Goal: Information Seeking & Learning: Check status

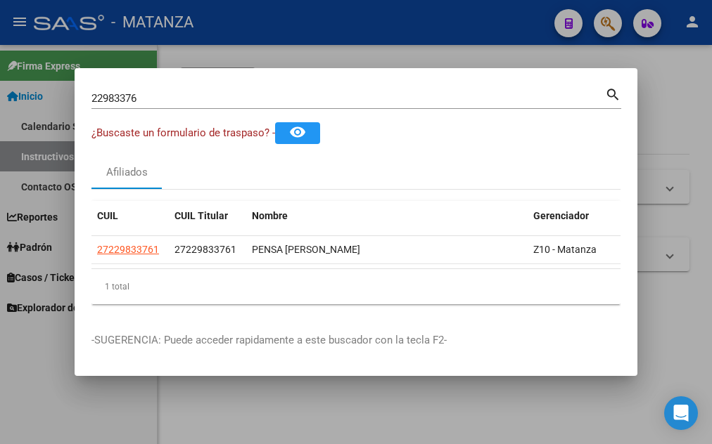
click at [355, 19] on div at bounding box center [356, 222] width 712 height 444
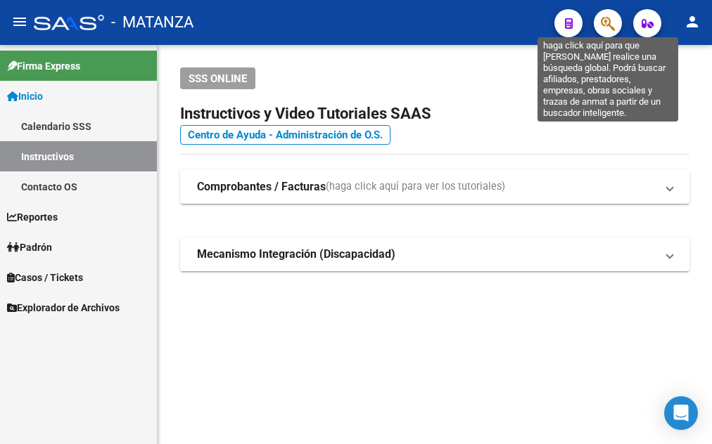
click at [611, 23] on icon "button" at bounding box center [608, 23] width 14 height 16
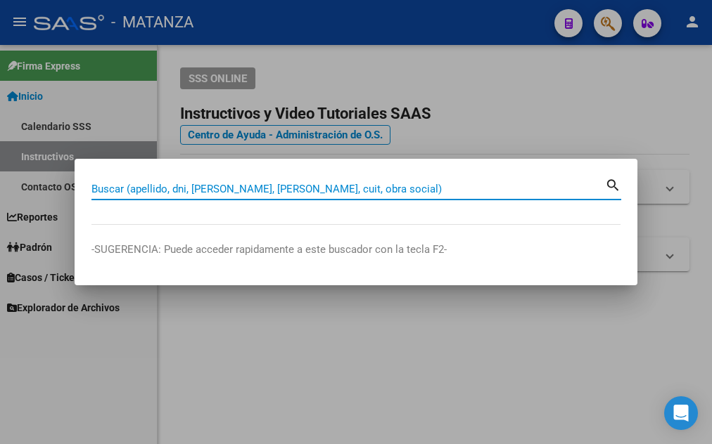
click at [252, 186] on input "Buscar (apellido, dni, [PERSON_NAME], [PERSON_NAME], cuit, obra social)" at bounding box center [347, 189] width 513 height 13
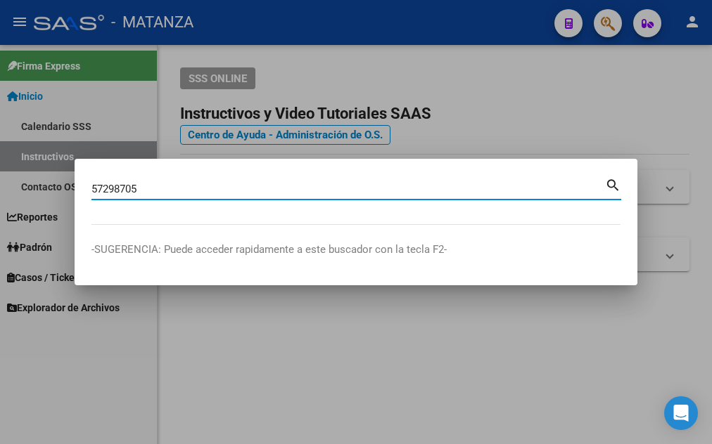
type input "57298705"
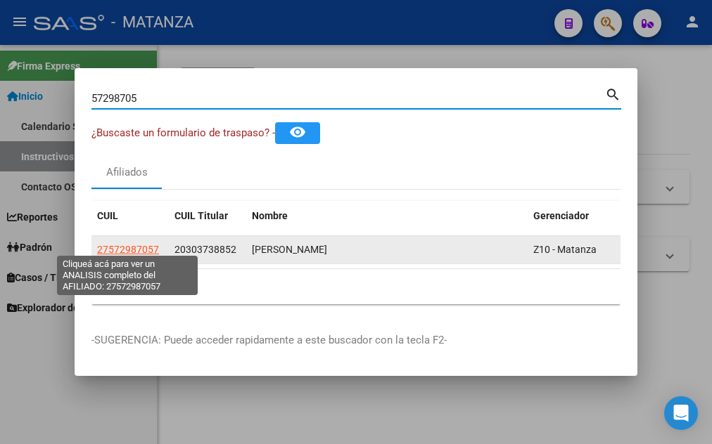
click at [132, 244] on span "27572987057" at bounding box center [128, 249] width 62 height 11
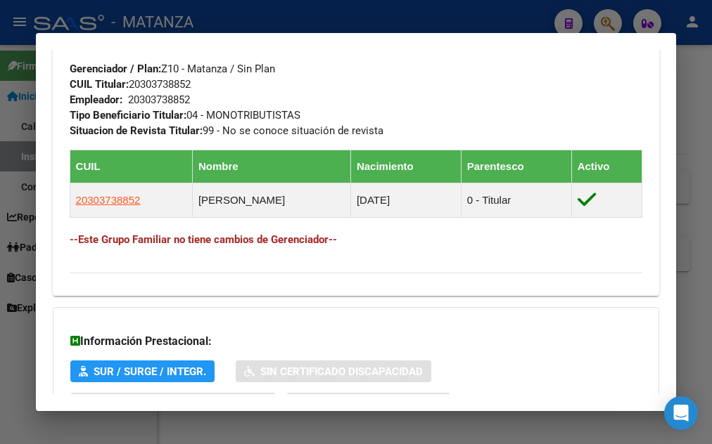
scroll to position [836, 0]
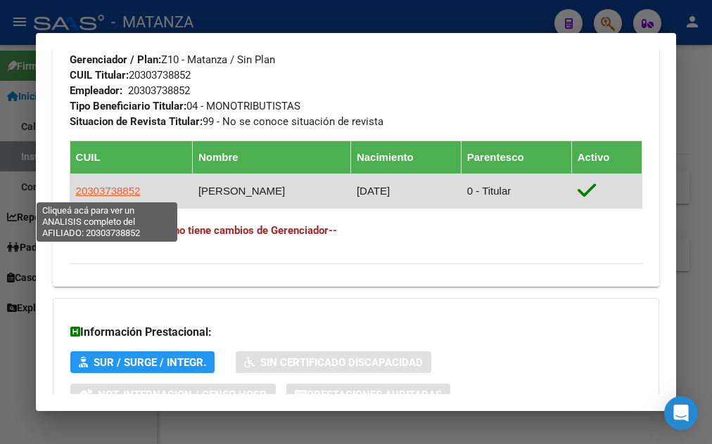
click at [97, 192] on span "20303738852" at bounding box center [108, 191] width 65 height 12
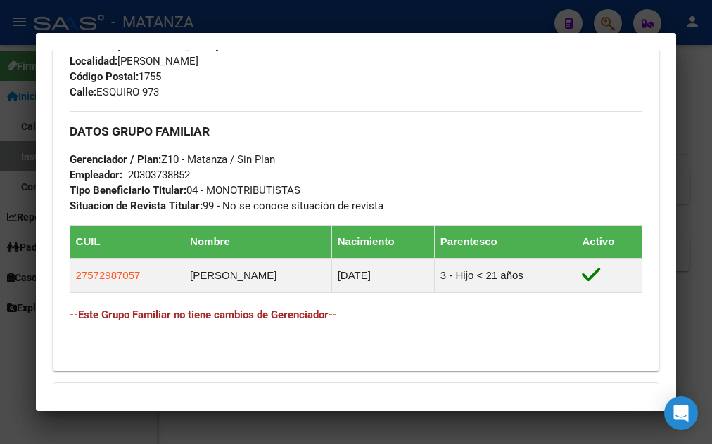
scroll to position [760, 0]
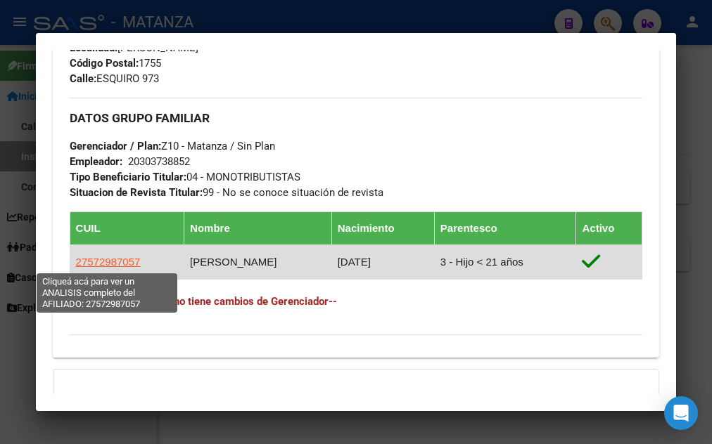
click at [103, 260] on span "27572987057" at bounding box center [108, 262] width 65 height 12
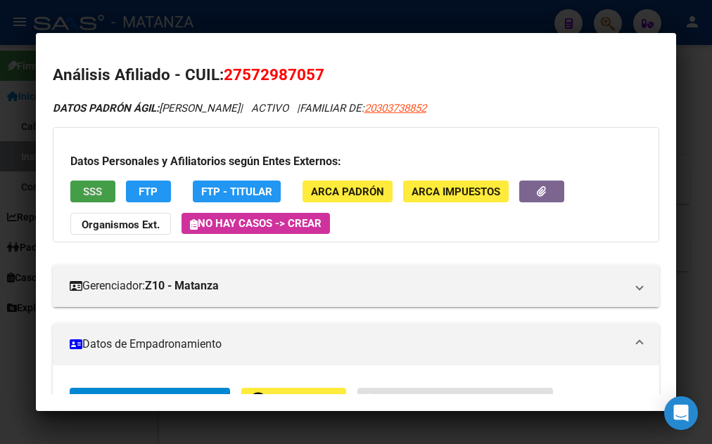
click at [85, 192] on span "SSS" at bounding box center [92, 192] width 19 height 13
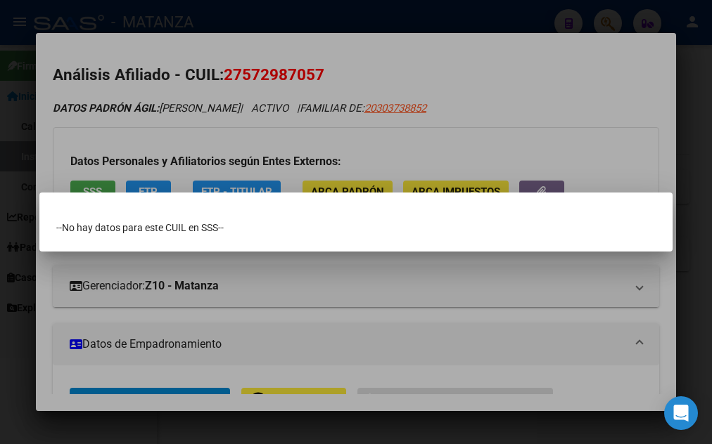
click at [308, 135] on div at bounding box center [356, 222] width 712 height 444
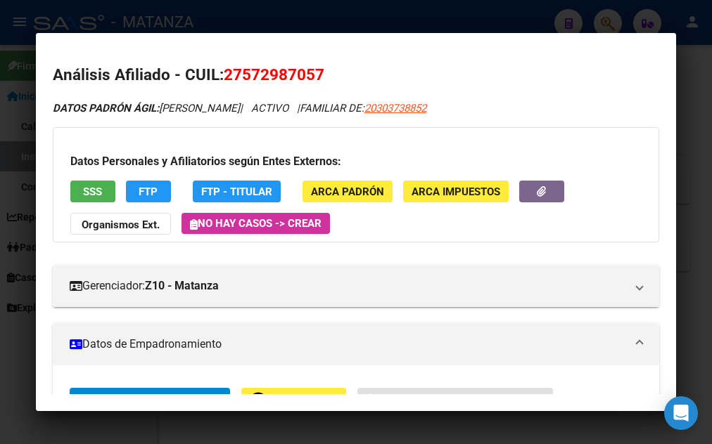
click at [565, 23] on div at bounding box center [356, 222] width 712 height 444
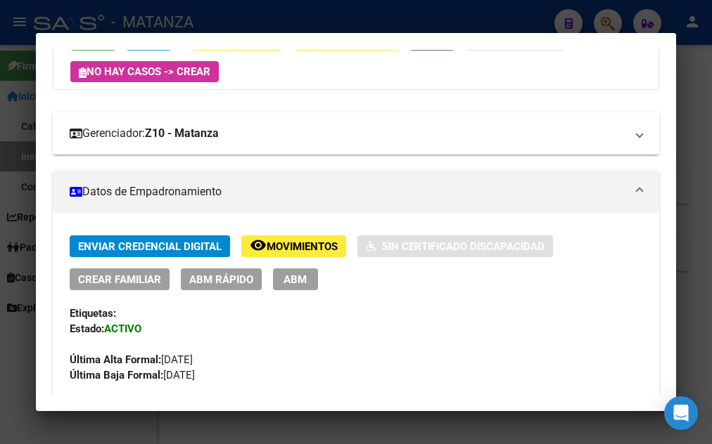
scroll to position [0, 0]
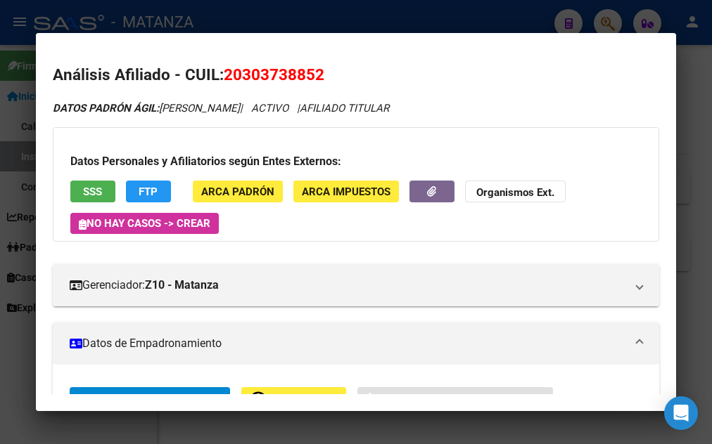
click at [92, 191] on span "SSS" at bounding box center [92, 192] width 19 height 13
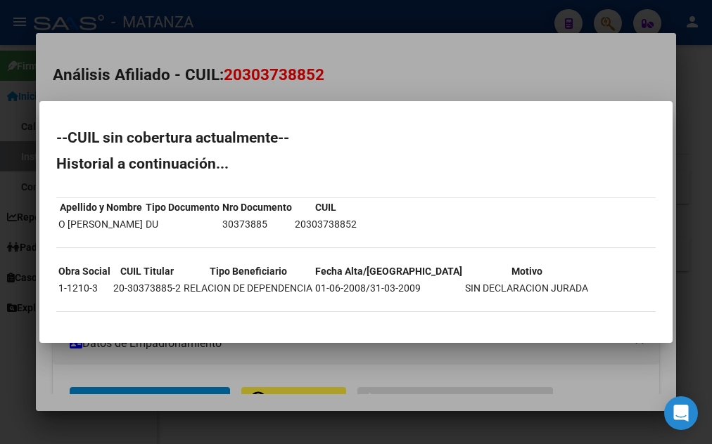
click at [475, 54] on div at bounding box center [356, 222] width 712 height 444
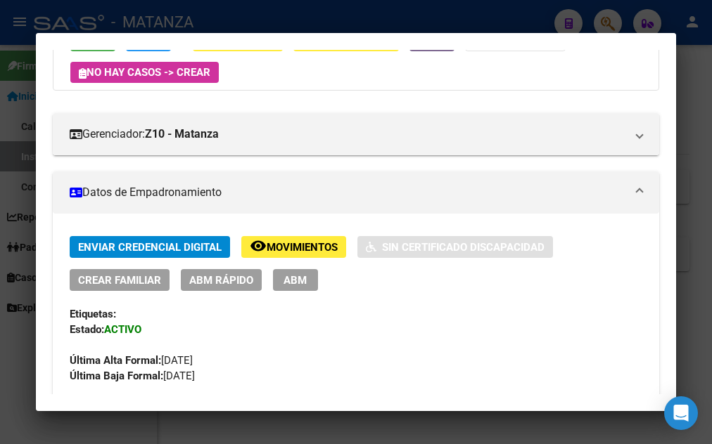
scroll to position [152, 0]
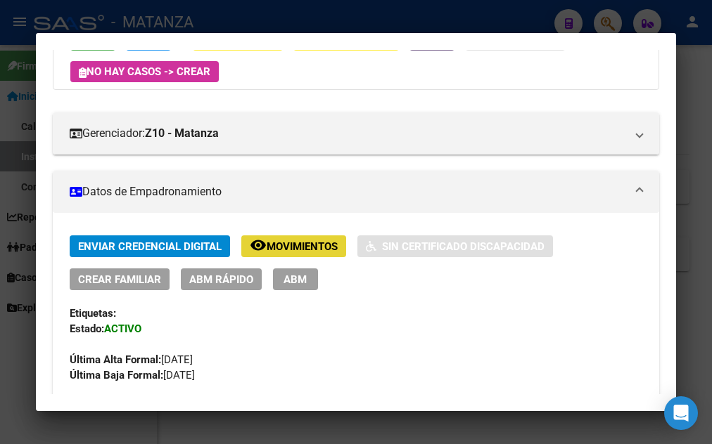
click at [306, 243] on span "Movimientos" at bounding box center [302, 247] width 71 height 13
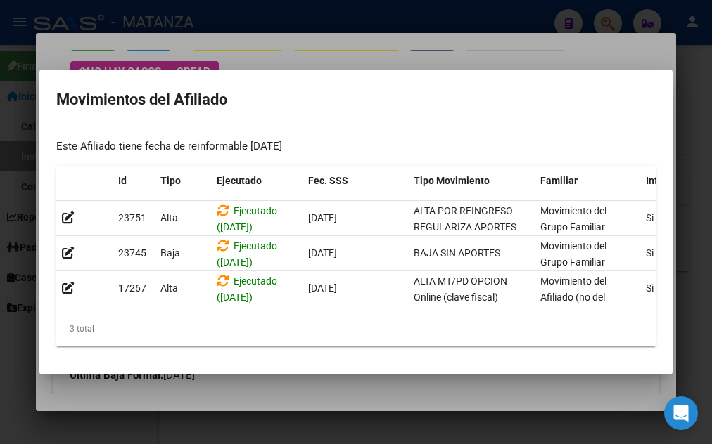
drag, startPoint x: 309, startPoint y: 302, endPoint x: 397, endPoint y: 305, distance: 87.9
click at [397, 305] on datatable-body "[GEOGRAPHIC_DATA] ([DATE]) [DATE] ALTA POR REINGRESO REGULARIZA APORTES (AFIP) …" at bounding box center [355, 256] width 599 height 110
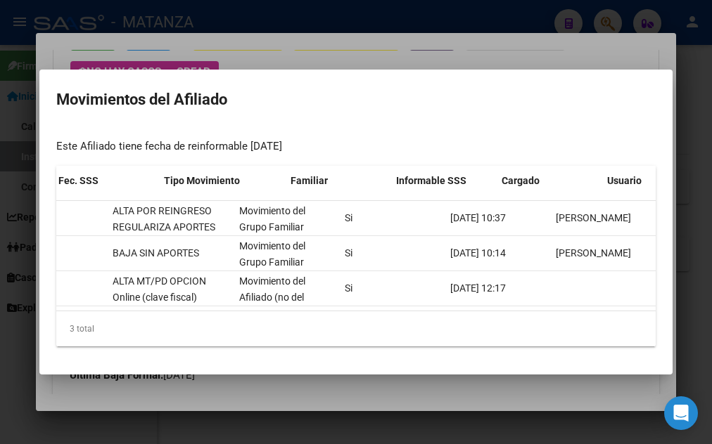
scroll to position [0, 0]
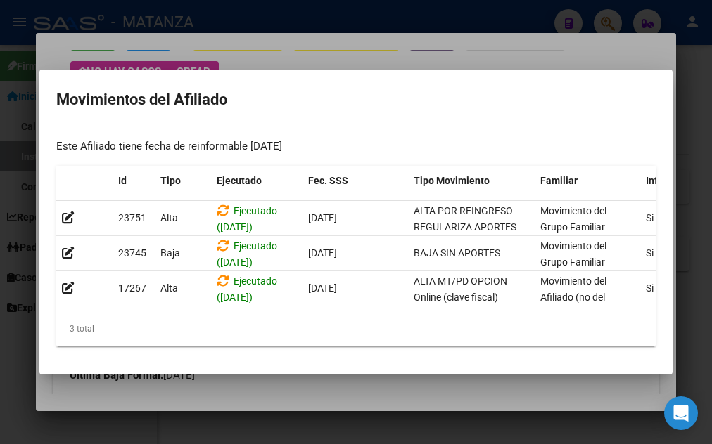
click at [293, 42] on div at bounding box center [356, 222] width 712 height 444
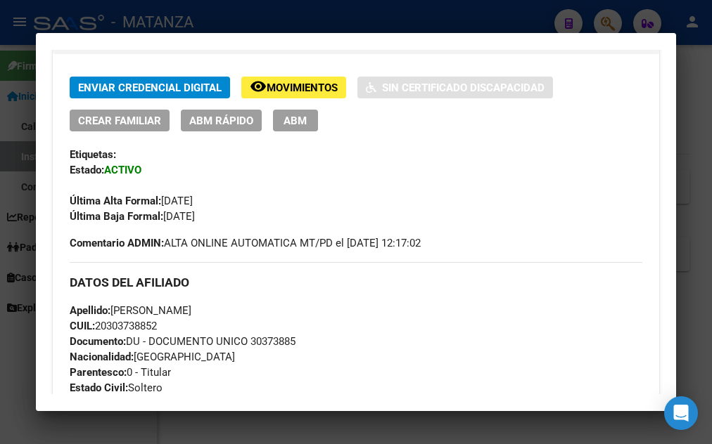
scroll to position [152, 0]
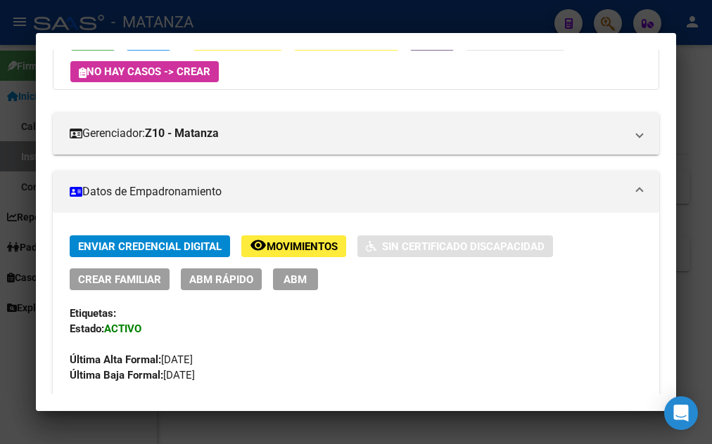
click at [286, 250] on span "Movimientos" at bounding box center [302, 247] width 71 height 13
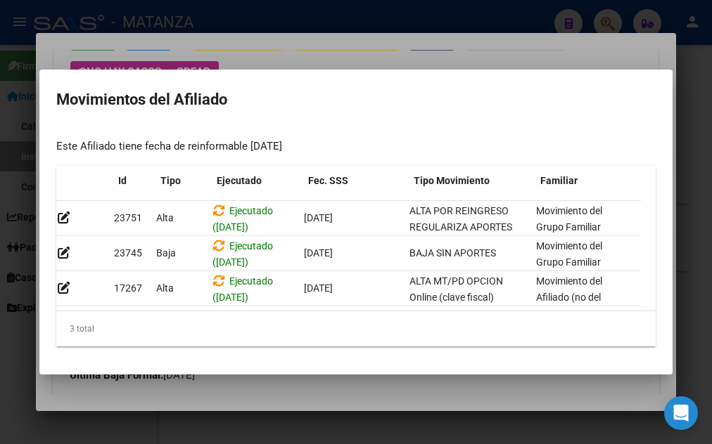
scroll to position [0, 0]
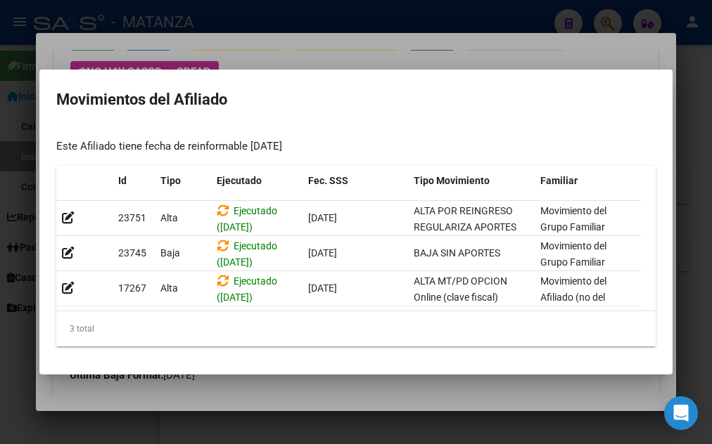
click at [295, 49] on div at bounding box center [356, 222] width 712 height 444
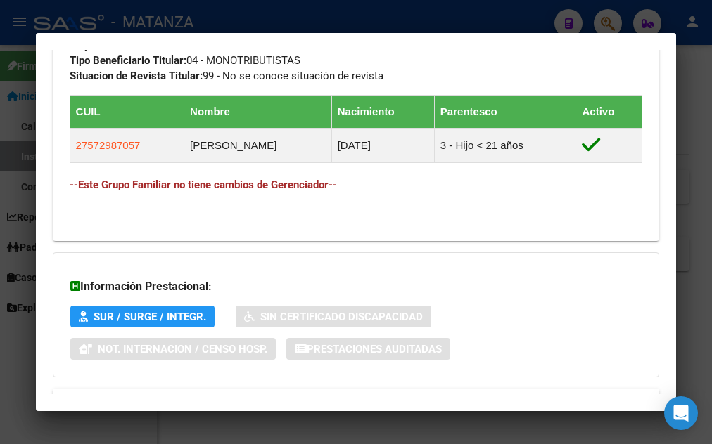
scroll to position [911, 0]
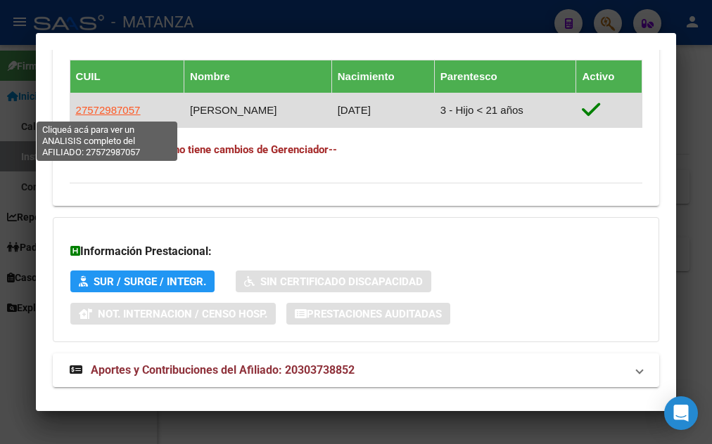
click at [109, 110] on span "27572987057" at bounding box center [108, 110] width 65 height 12
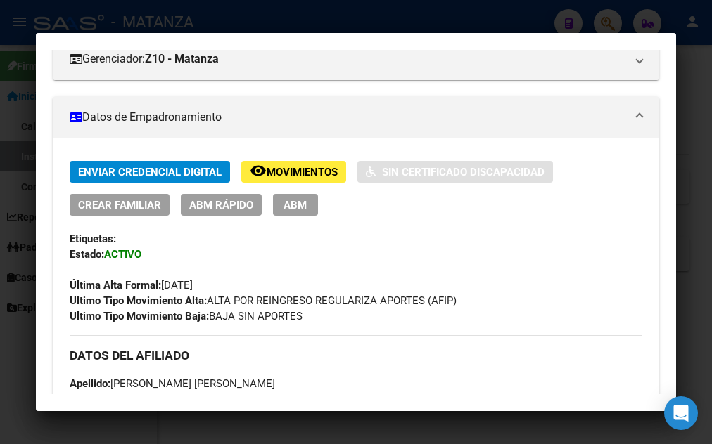
scroll to position [228, 0]
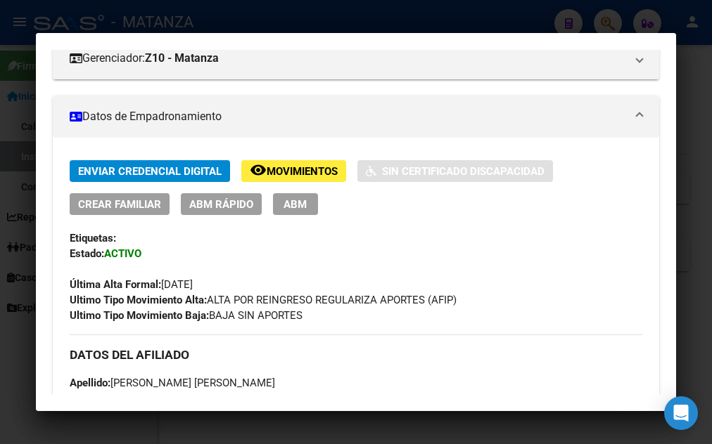
click at [295, 176] on span "Movimientos" at bounding box center [302, 171] width 71 height 13
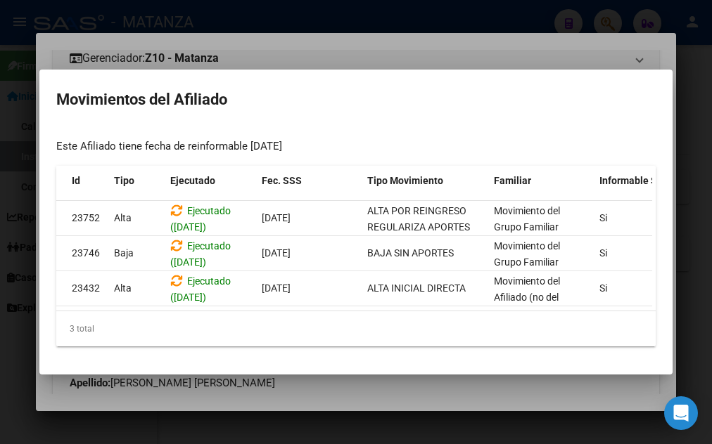
scroll to position [0, 0]
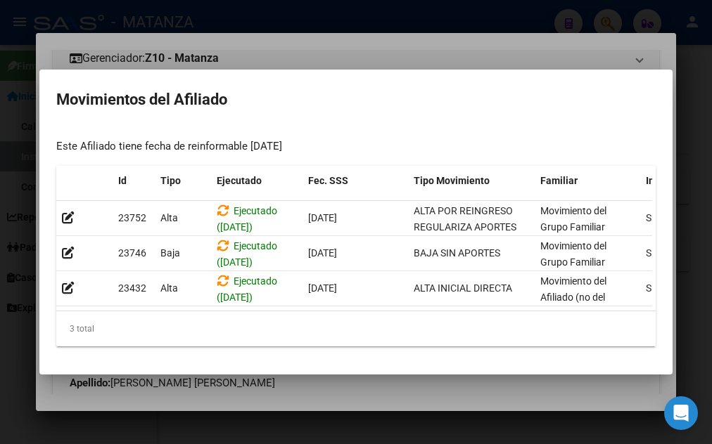
click at [295, 48] on div at bounding box center [356, 222] width 712 height 444
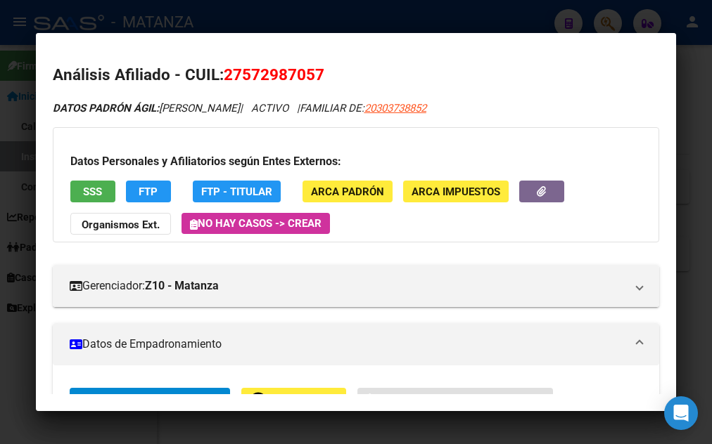
click at [162, 191] on button "FTP" at bounding box center [148, 192] width 45 height 22
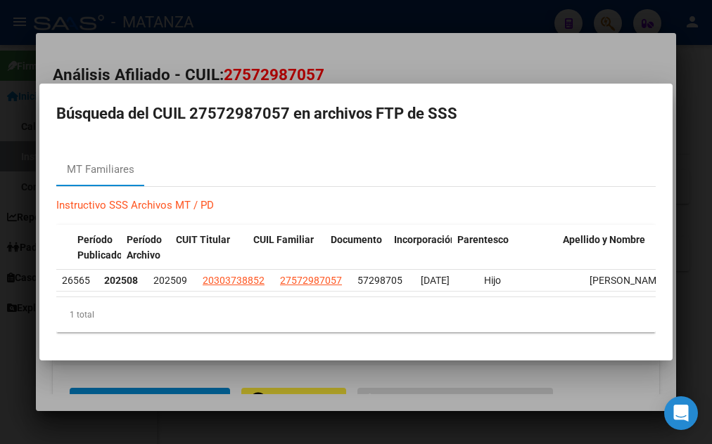
scroll to position [0, 27]
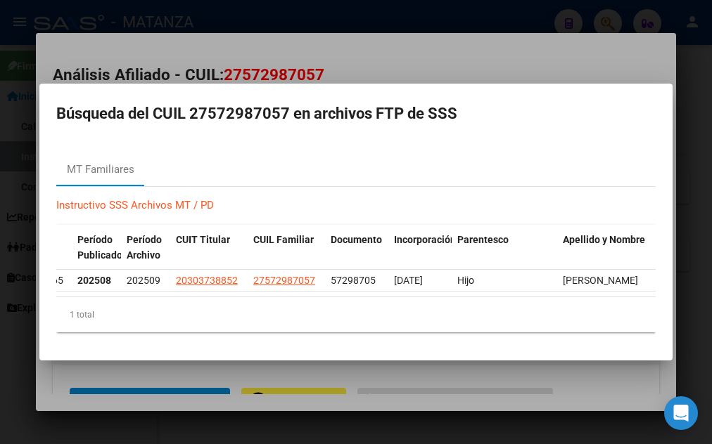
click at [357, 54] on div at bounding box center [356, 222] width 712 height 444
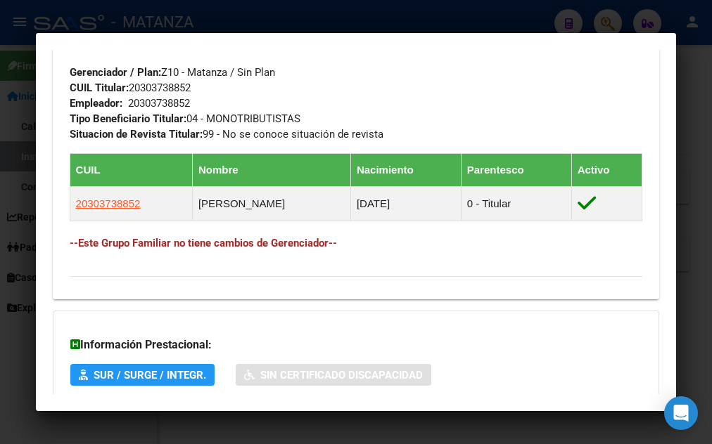
scroll to position [911, 0]
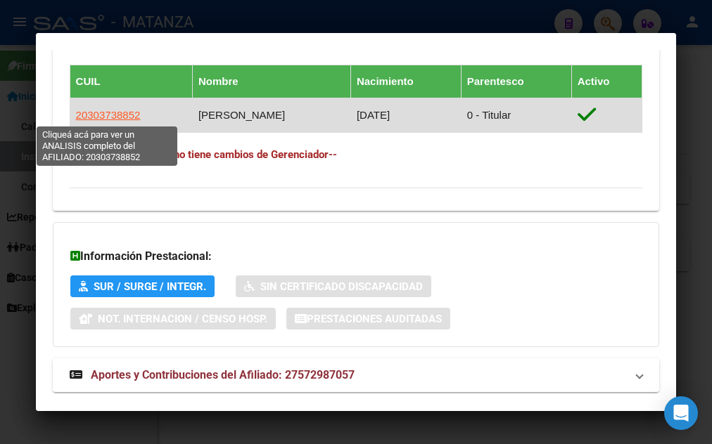
click at [110, 115] on span "20303738852" at bounding box center [108, 115] width 65 height 12
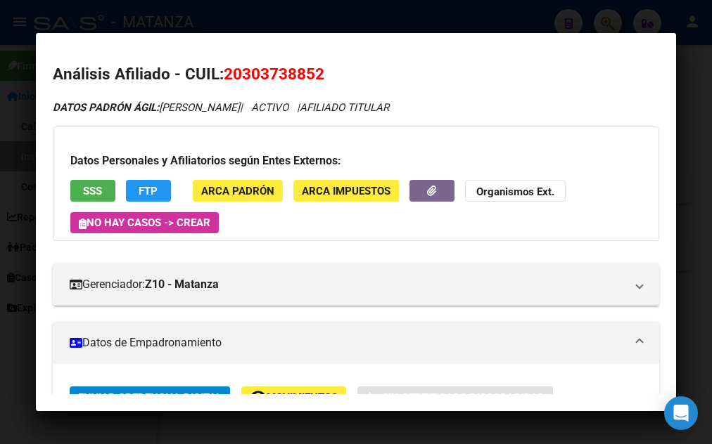
scroll to position [0, 0]
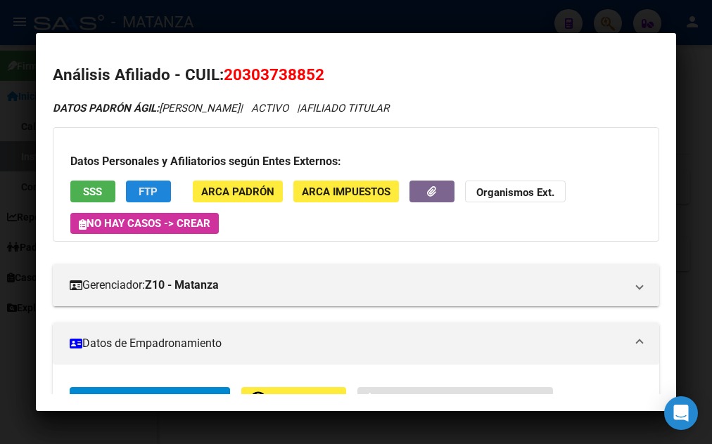
click at [145, 192] on span "FTP" at bounding box center [148, 192] width 19 height 13
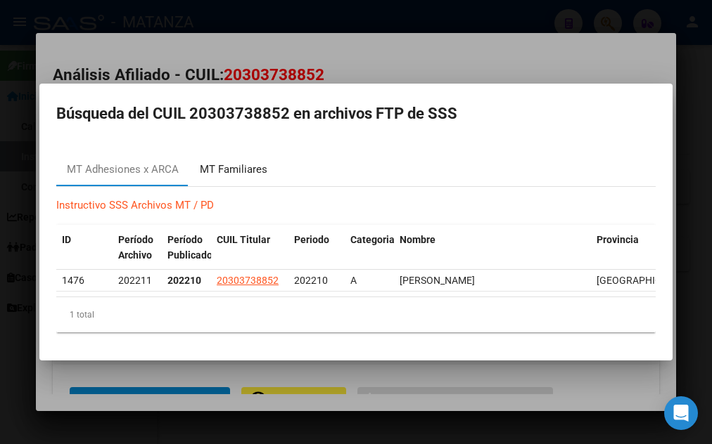
click at [240, 167] on div "MT Familiares" at bounding box center [234, 170] width 68 height 16
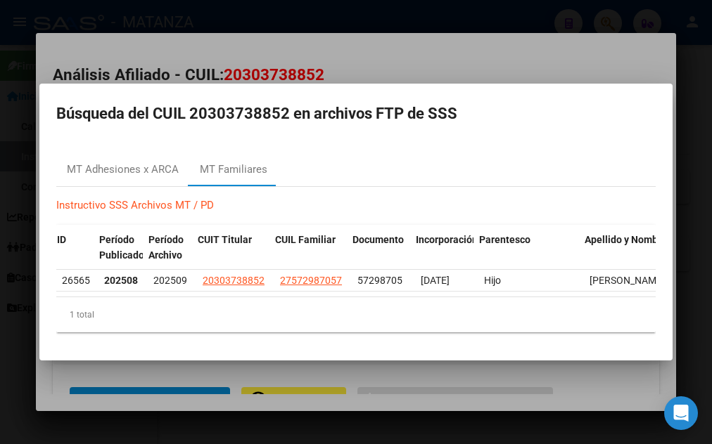
scroll to position [0, 27]
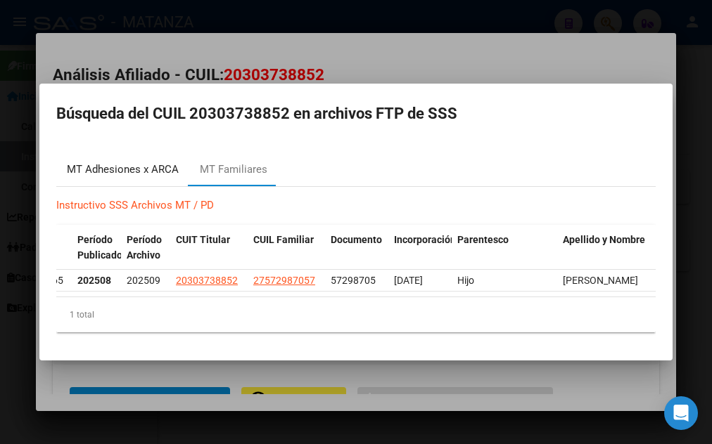
click at [113, 167] on div "MT Adhesiones x ARCA" at bounding box center [123, 170] width 112 height 16
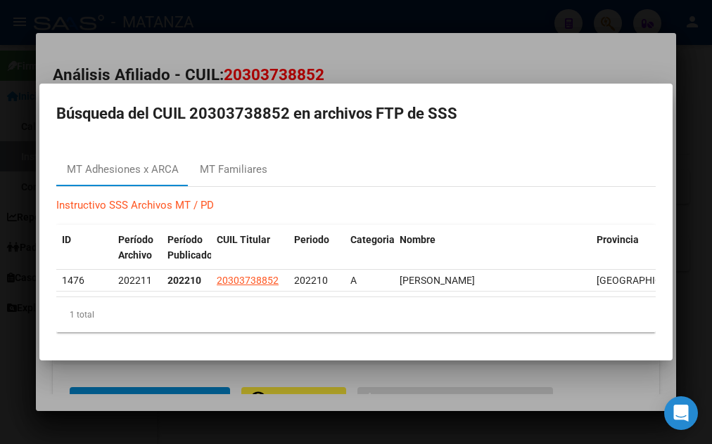
click at [407, 60] on div at bounding box center [356, 222] width 712 height 444
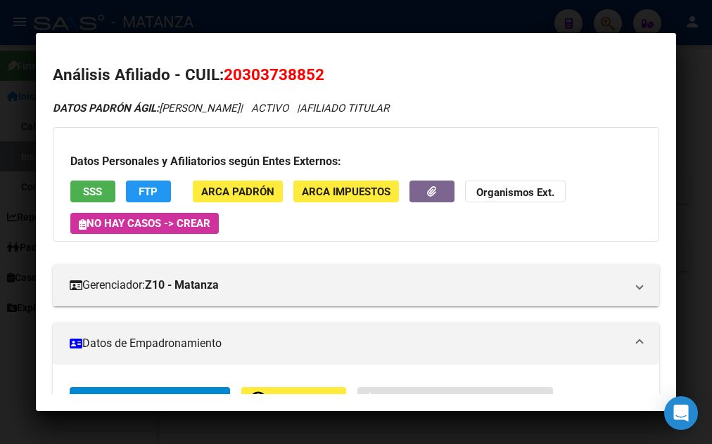
click at [416, 20] on div at bounding box center [356, 222] width 712 height 444
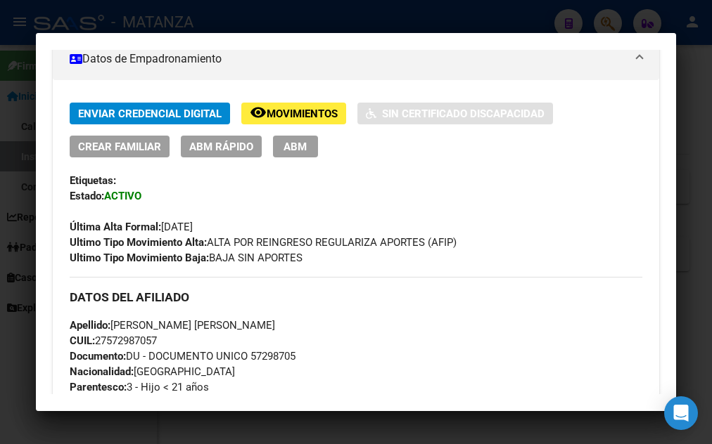
scroll to position [152, 0]
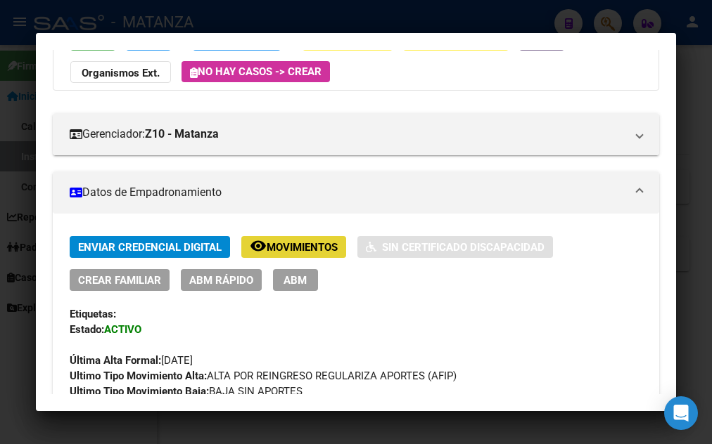
click at [278, 248] on span "Movimientos" at bounding box center [302, 247] width 71 height 13
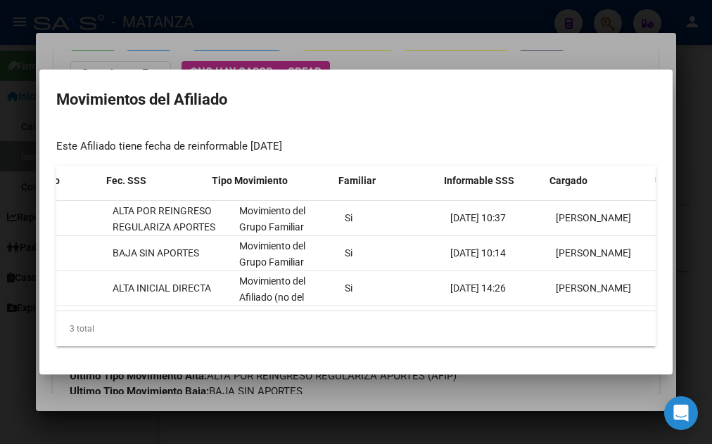
scroll to position [0, 200]
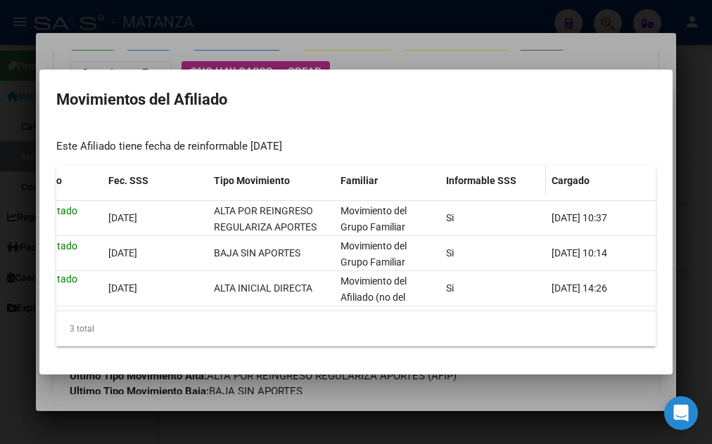
click at [468, 175] on span "Informable SSS" at bounding box center [481, 180] width 70 height 11
click at [473, 34] on div at bounding box center [356, 222] width 712 height 444
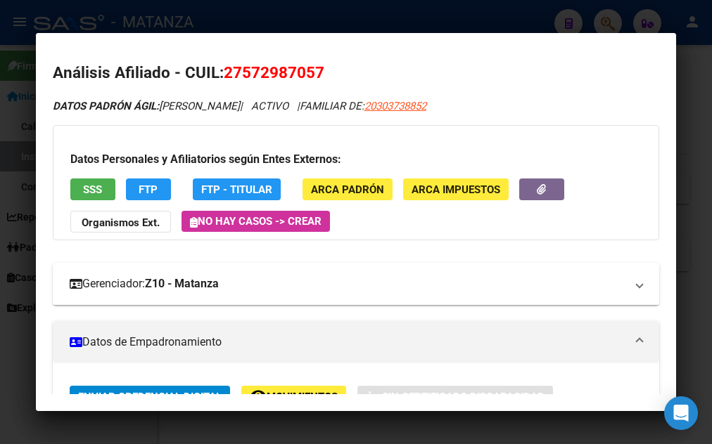
scroll to position [0, 0]
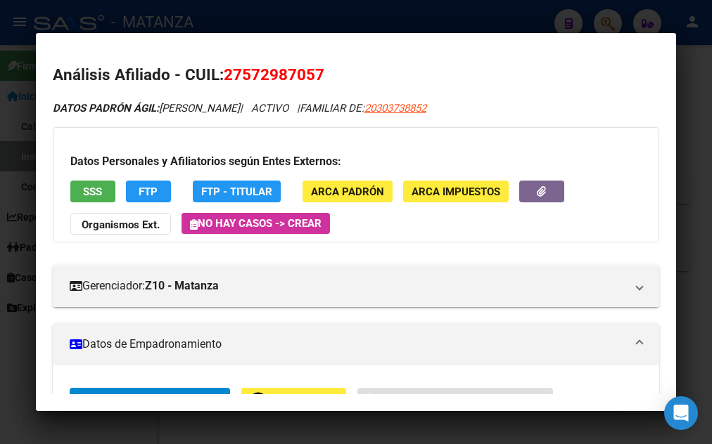
click at [403, 23] on div at bounding box center [356, 222] width 712 height 444
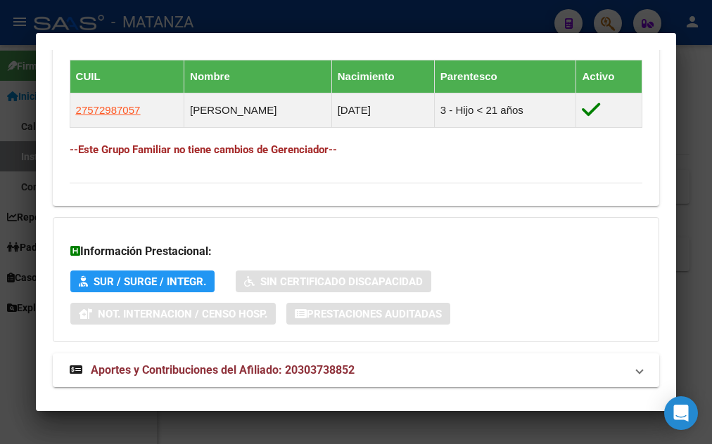
scroll to position [836, 0]
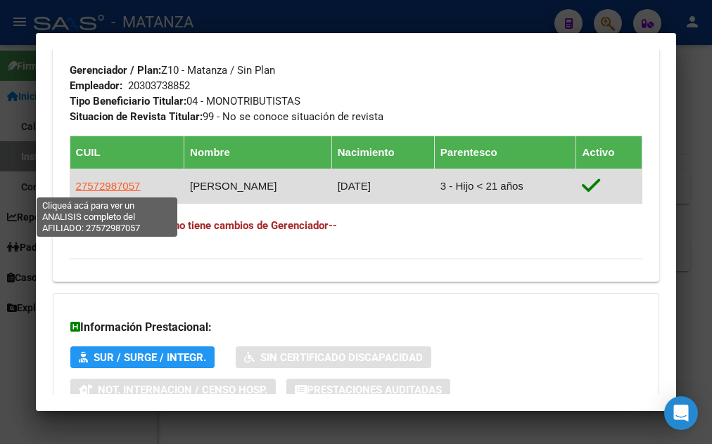
click at [109, 188] on span "27572987057" at bounding box center [108, 186] width 65 height 12
type textarea "27572987057"
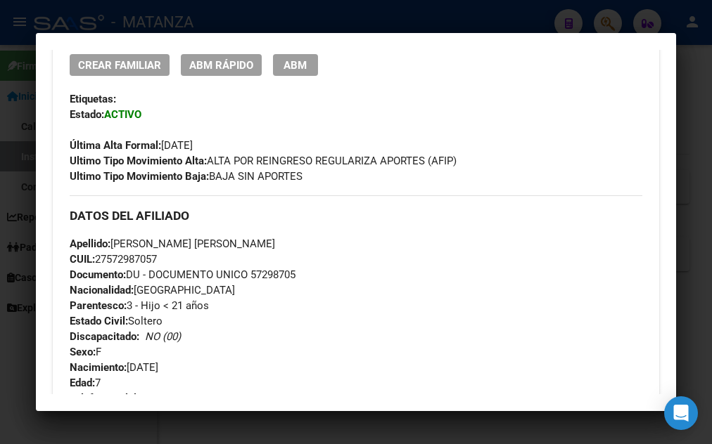
scroll to position [215, 0]
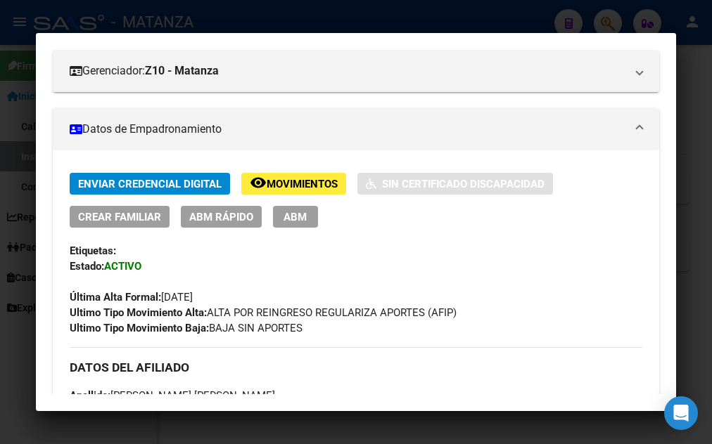
click at [290, 184] on span "Movimientos" at bounding box center [302, 184] width 71 height 13
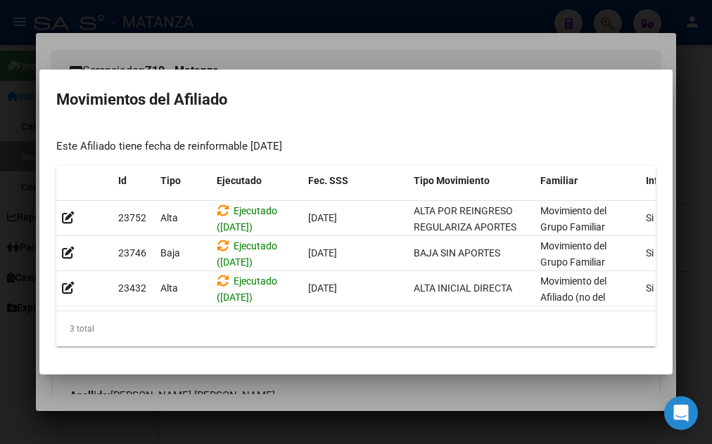
click at [330, 55] on div at bounding box center [356, 222] width 712 height 444
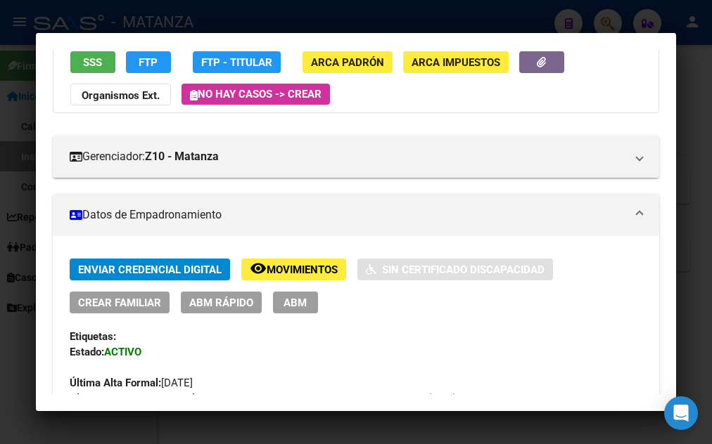
scroll to position [63, 0]
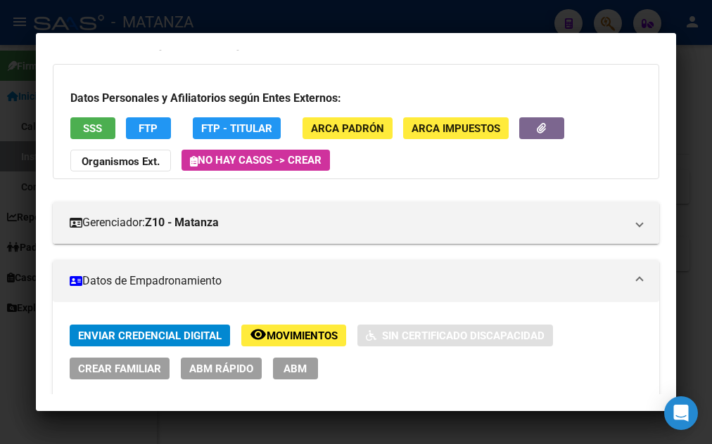
click at [248, 132] on span "FTP - Titular" at bounding box center [236, 128] width 71 height 13
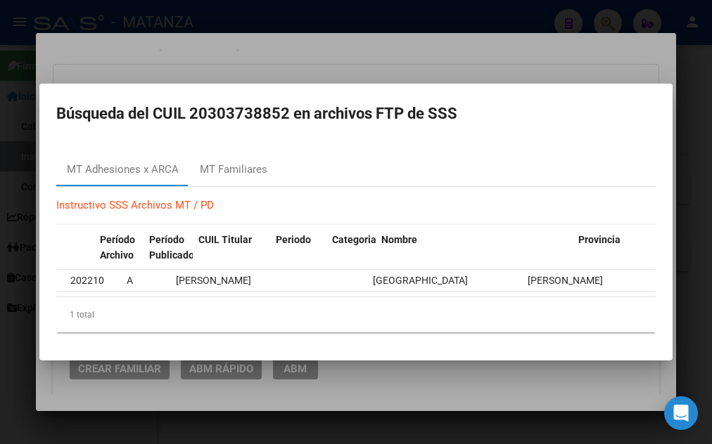
scroll to position [0, 0]
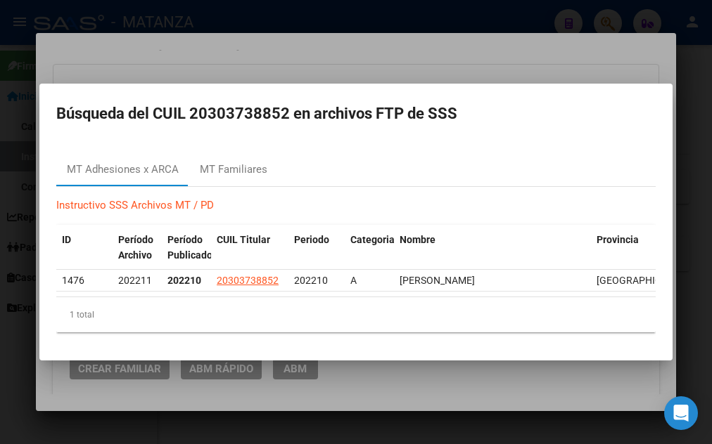
click at [303, 44] on div at bounding box center [356, 222] width 712 height 444
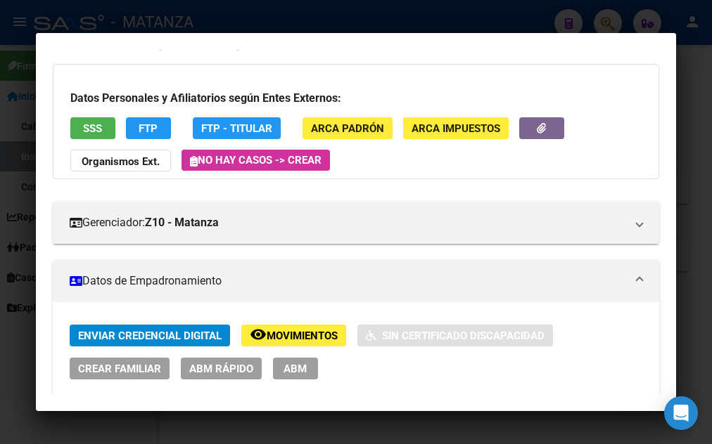
click at [348, 127] on span "ARCA Padrón" at bounding box center [347, 128] width 73 height 13
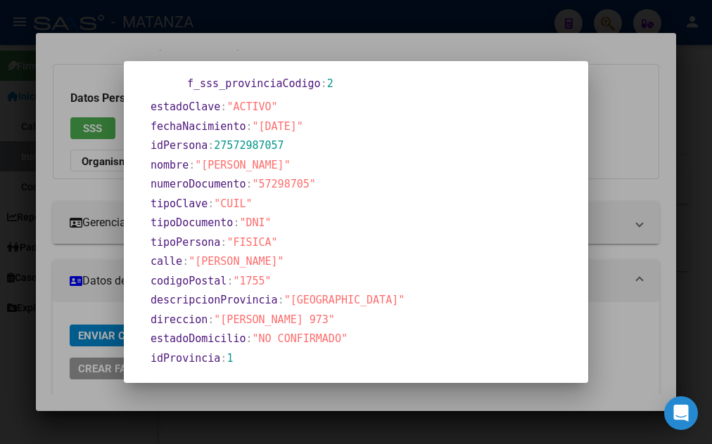
scroll to position [344, 0]
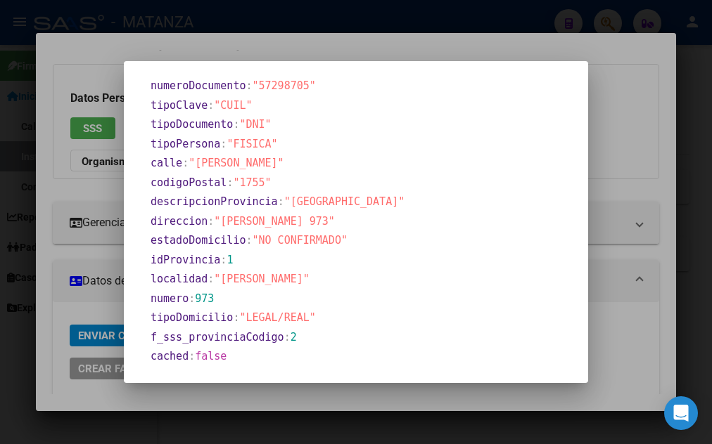
click at [450, 49] on div at bounding box center [356, 222] width 712 height 444
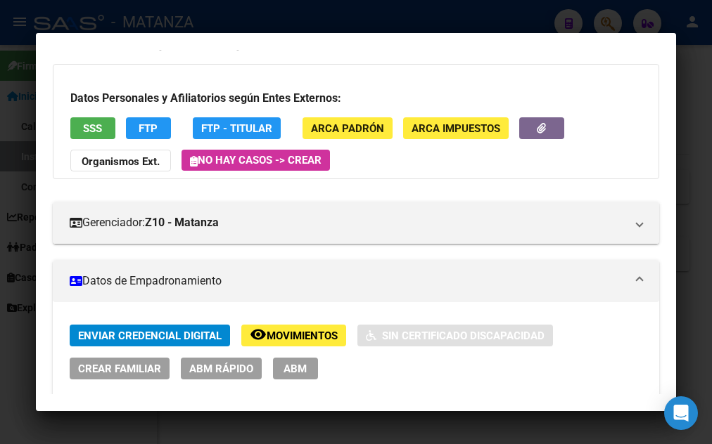
click at [449, 129] on span "ARCA Impuestos" at bounding box center [455, 128] width 89 height 13
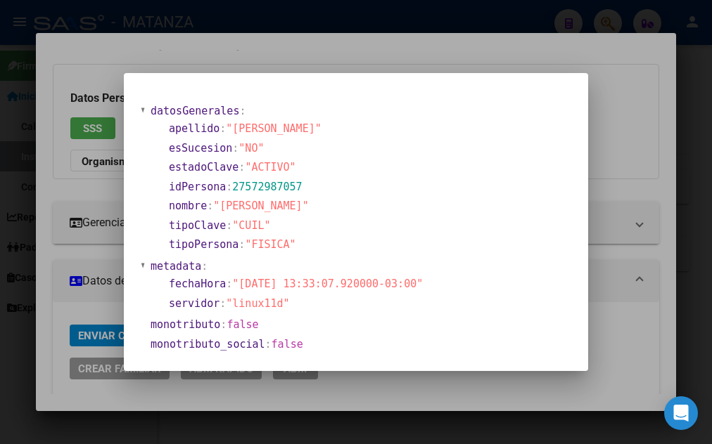
click at [354, 62] on div at bounding box center [356, 222] width 712 height 444
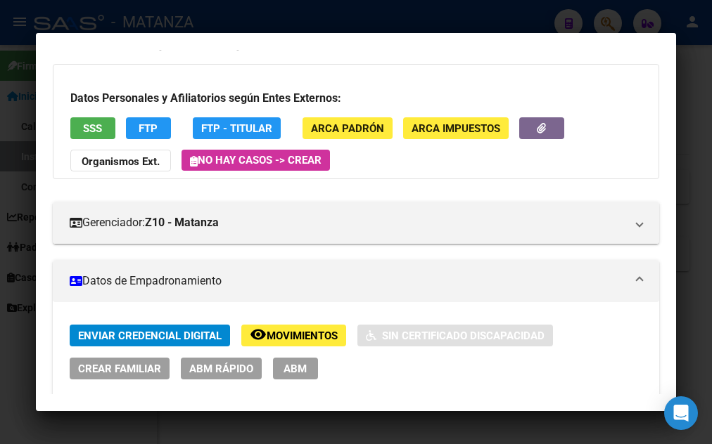
click at [115, 159] on strong "Organismos Ext." at bounding box center [121, 161] width 78 height 13
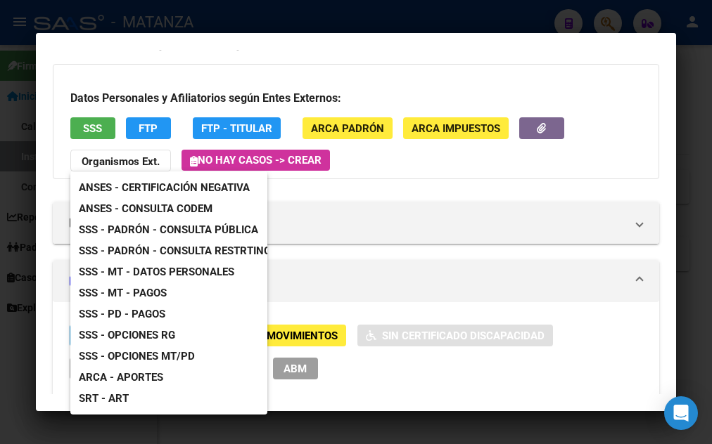
click at [144, 293] on span "SSS - MT - Pagos" at bounding box center [123, 293] width 88 height 13
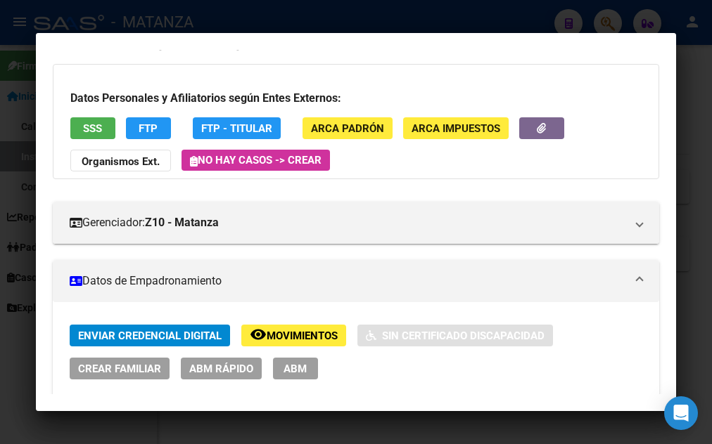
click at [121, 165] on strong "Organismos Ext." at bounding box center [121, 161] width 78 height 13
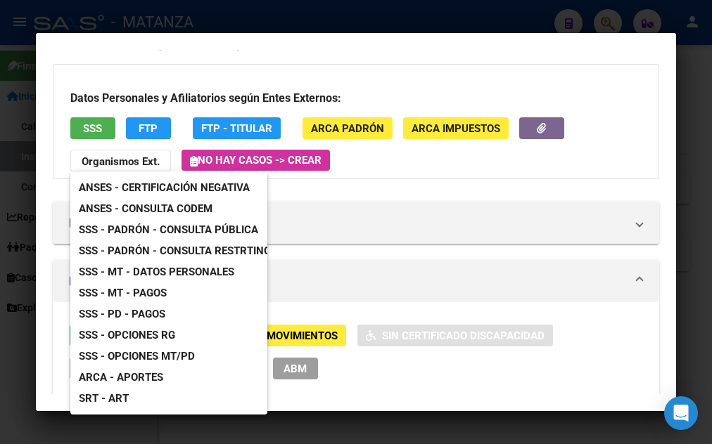
click at [141, 268] on span "SSS - MT - Datos Personales" at bounding box center [156, 272] width 155 height 13
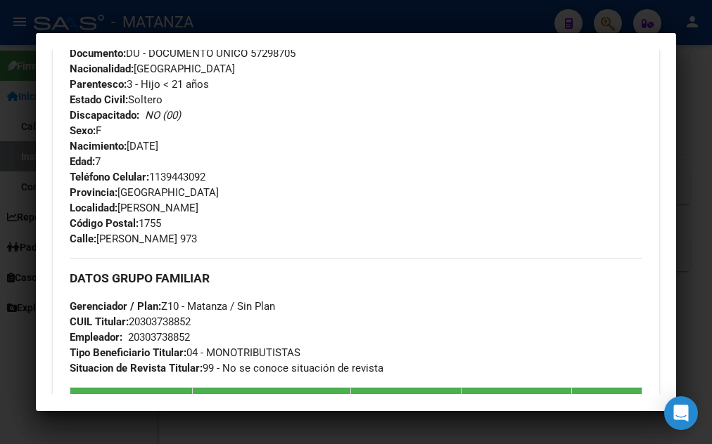
scroll to position [614, 0]
